Goal: Task Accomplishment & Management: Use online tool/utility

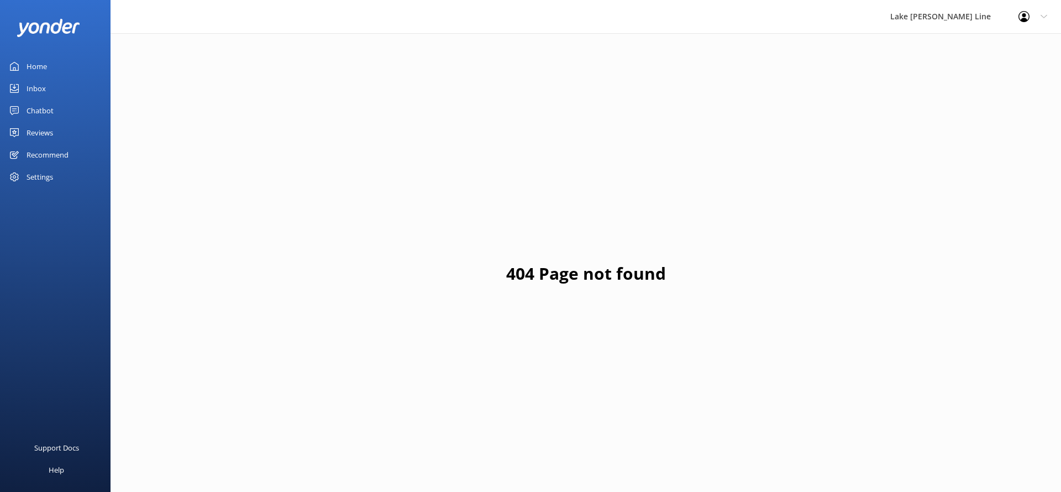
click at [33, 107] on div "Chatbot" at bounding box center [40, 110] width 27 height 22
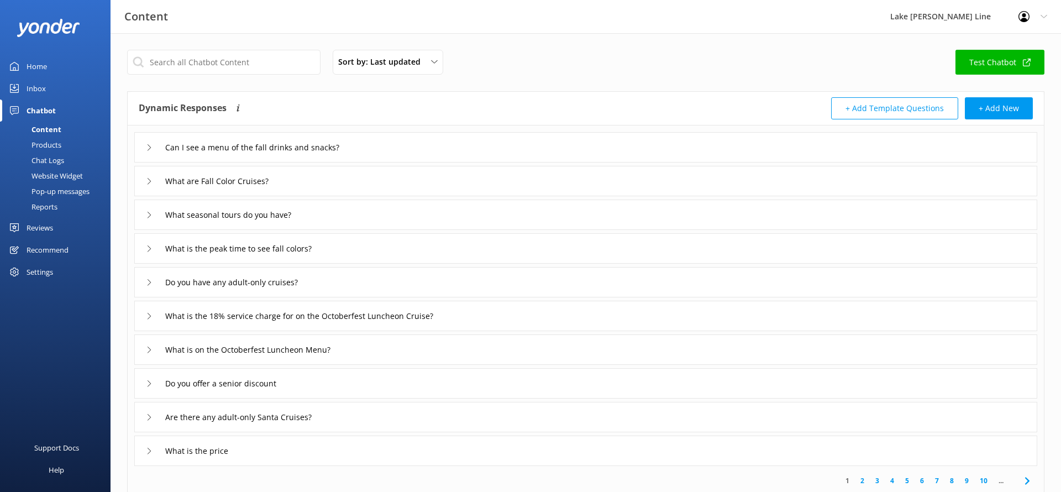
click at [60, 156] on div "Chat Logs" at bounding box center [35, 159] width 57 height 15
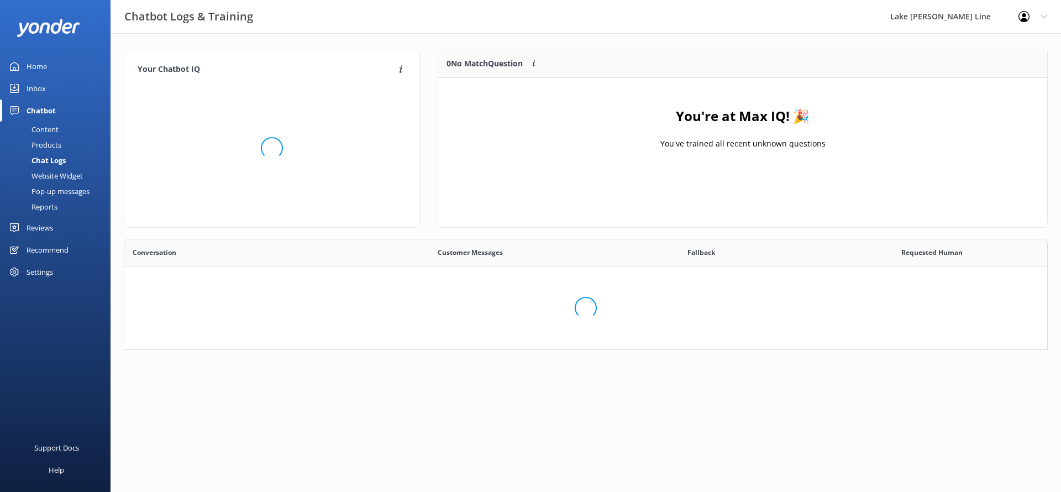
scroll to position [387, 922]
